Goal: Task Accomplishment & Management: Complete application form

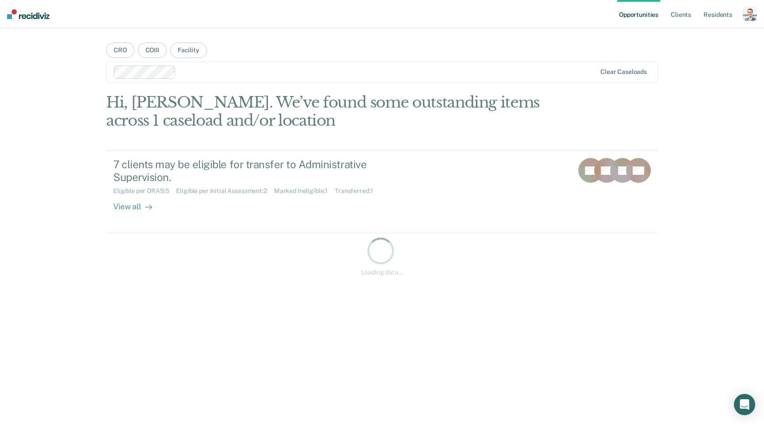
click at [748, 12] on div "button" at bounding box center [750, 14] width 14 height 14
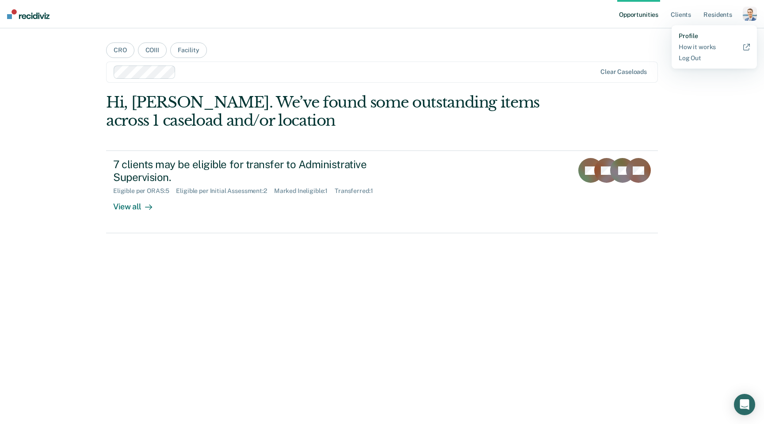
click at [687, 38] on link "Profile" at bounding box center [714, 36] width 71 height 8
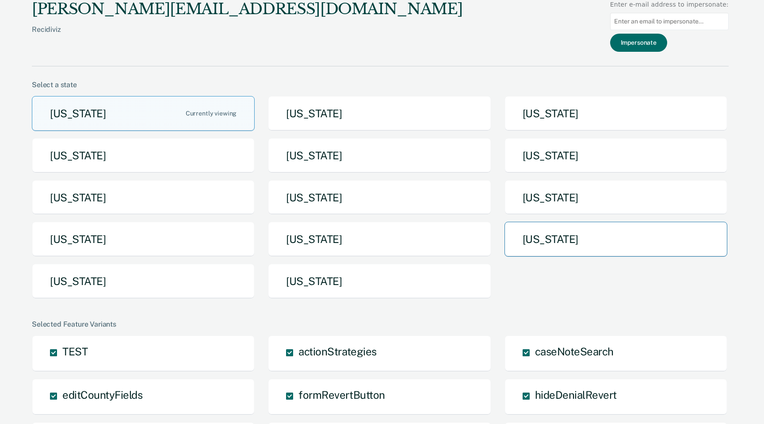
click at [529, 223] on button "[US_STATE]" at bounding box center [616, 239] width 223 height 35
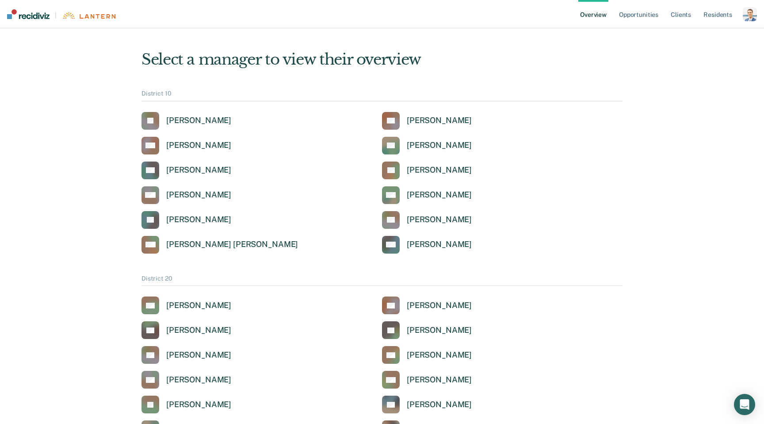
scroll to position [7, 0]
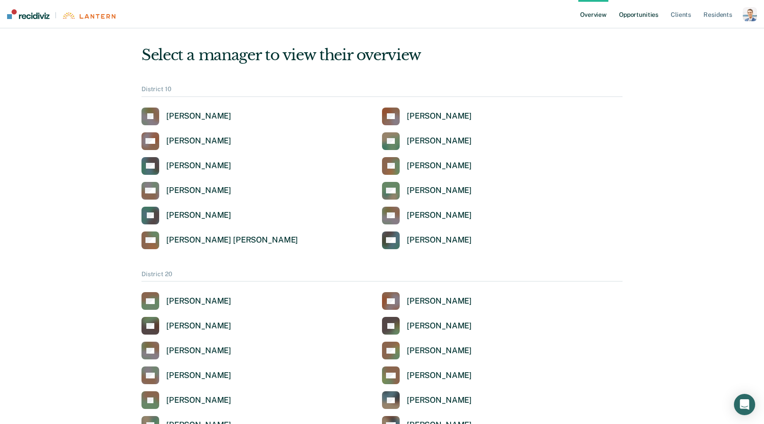
click at [651, 23] on link "Opportunities" at bounding box center [638, 14] width 43 height 28
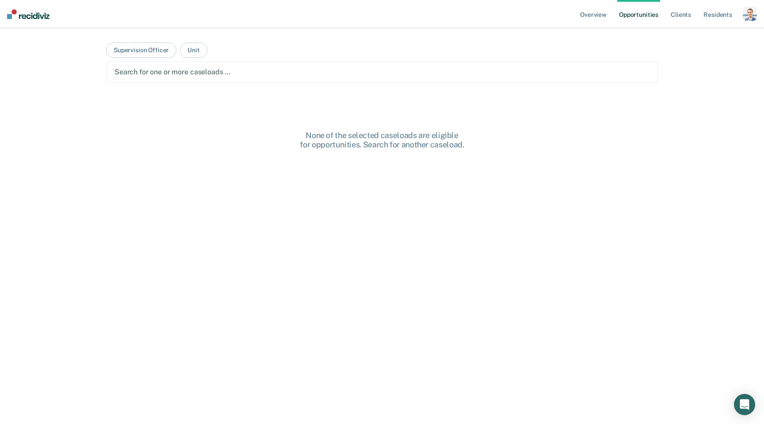
click at [397, 58] on main "Supervision Officer Unit Search for one or more caseloads … None of the selecte…" at bounding box center [382, 215] width 573 height 374
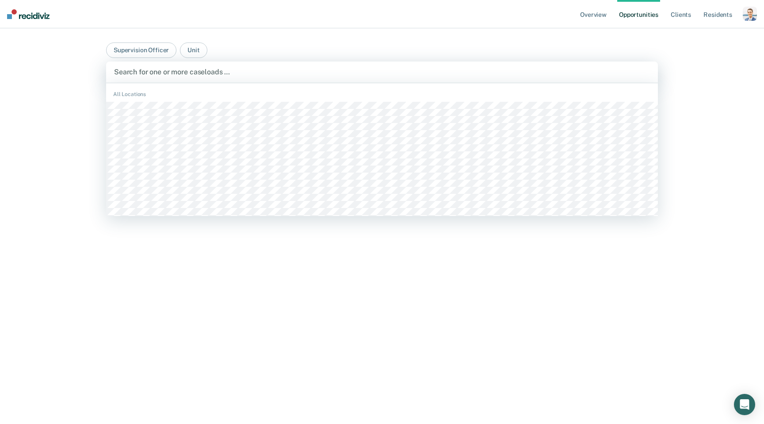
click at [395, 75] on div at bounding box center [382, 72] width 536 height 10
click at [145, 53] on button "Supervision Officer" at bounding box center [141, 49] width 70 height 15
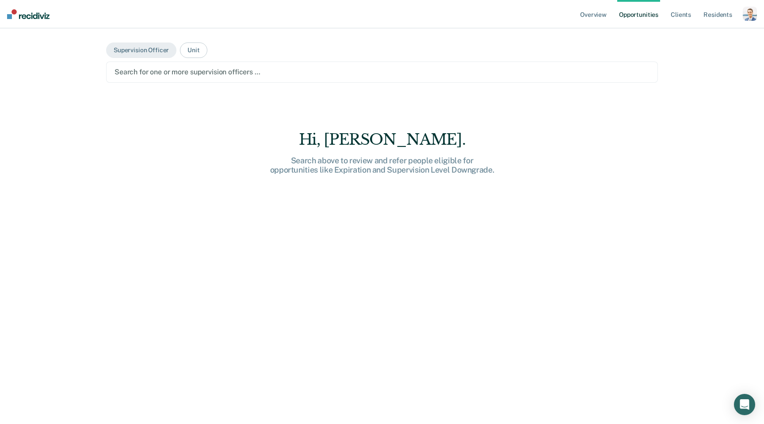
click at [170, 67] on div at bounding box center [382, 72] width 535 height 10
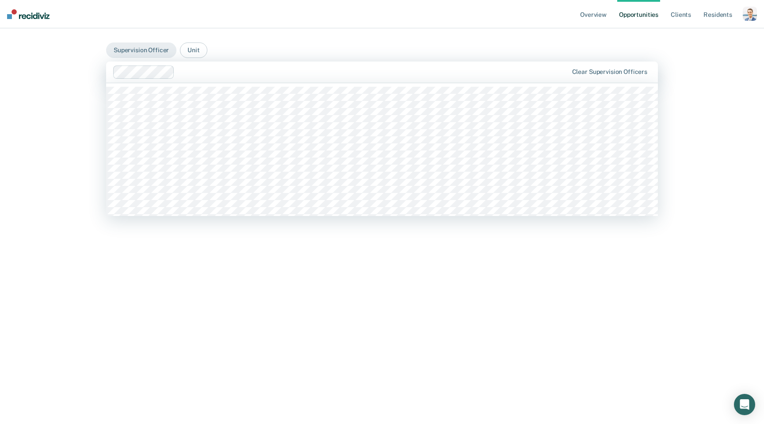
click at [185, 71] on div at bounding box center [373, 72] width 390 height 10
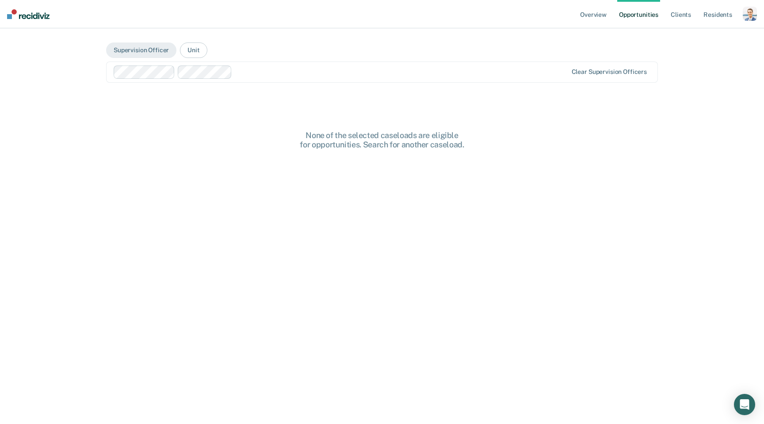
click at [252, 71] on div at bounding box center [401, 72] width 331 height 10
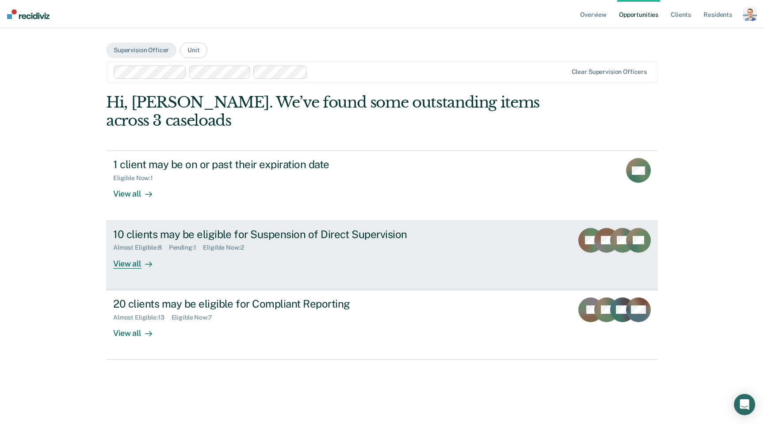
click at [297, 230] on div "10 clients may be eligible for Suspension of Direct Supervision" at bounding box center [268, 234] width 311 height 13
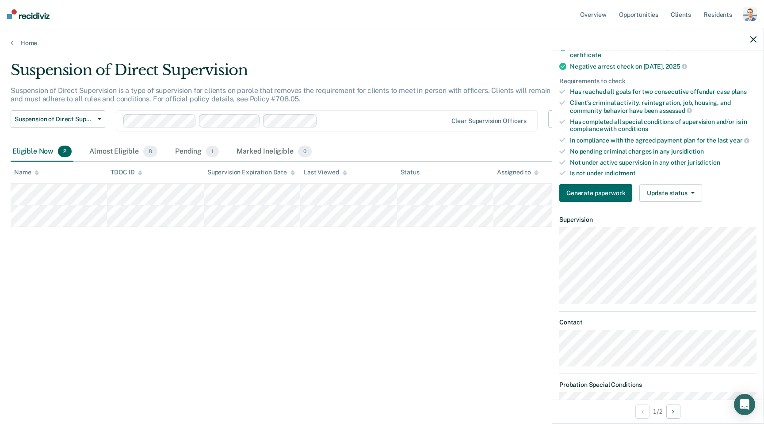
scroll to position [153, 0]
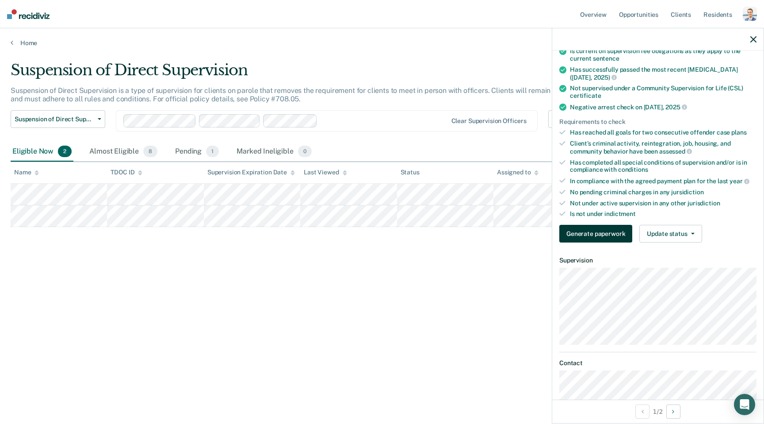
click at [610, 226] on button "Generate paperwork" at bounding box center [596, 234] width 73 height 18
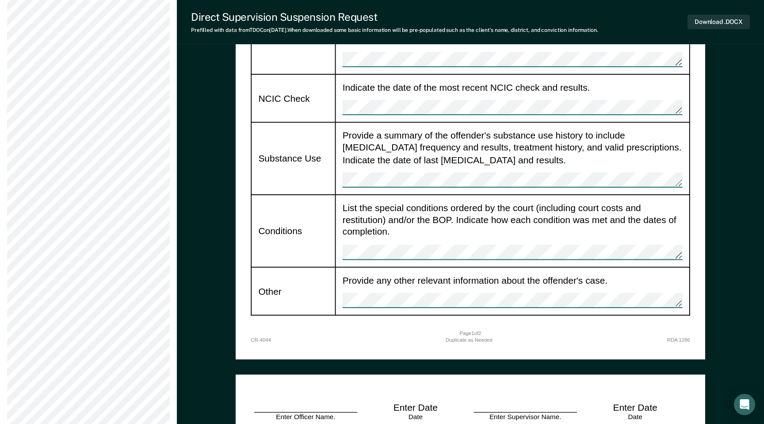
scroll to position [861, 0]
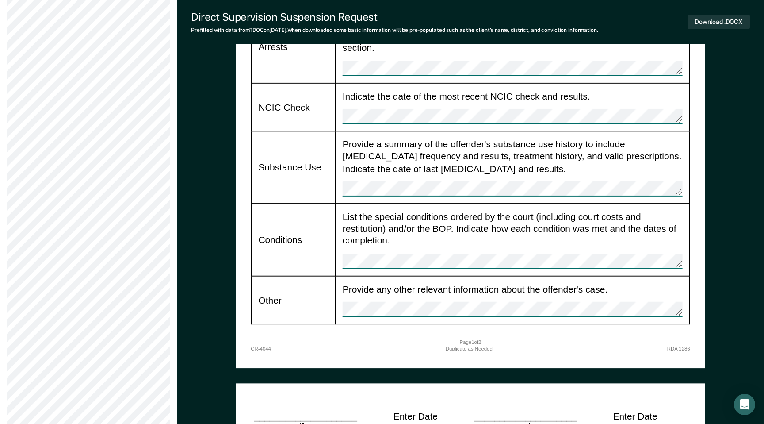
click at [666, 283] on div "Provide any other relevant information about the offender's case." at bounding box center [513, 300] width 340 height 34
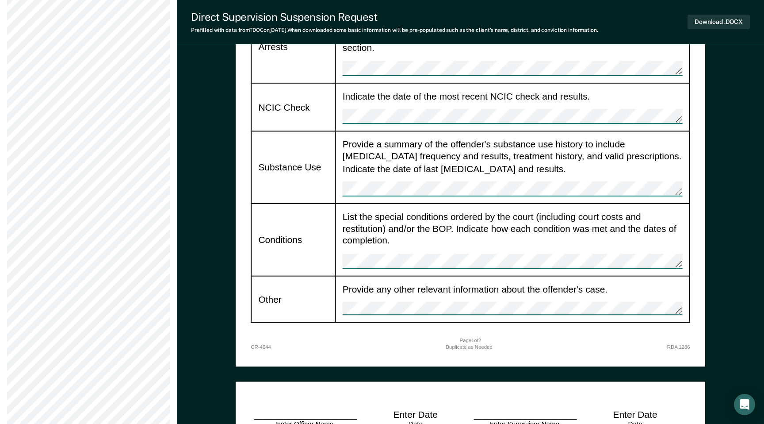
click at [684, 276] on td "Provide any other relevant information about the offender's case." at bounding box center [512, 299] width 354 height 46
click at [715, 137] on div "[US_STATE] Department of Correction DIRECT SUPERVISION SUSPENSION REQUEST Date …" at bounding box center [470, 346] width 587 height 2304
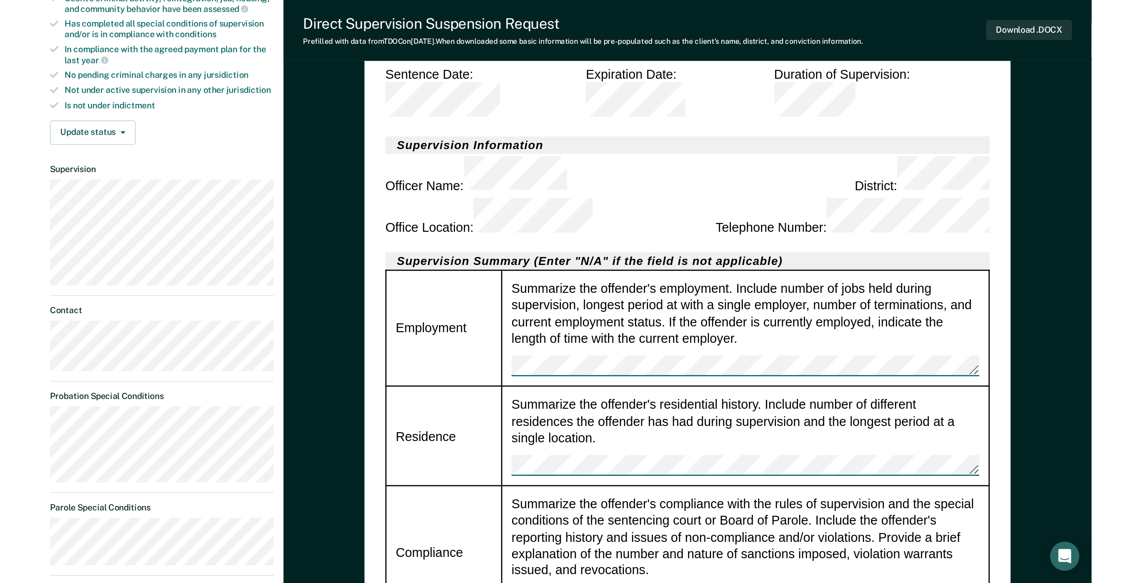
scroll to position [0, 0]
